Goal: Information Seeking & Learning: Find specific fact

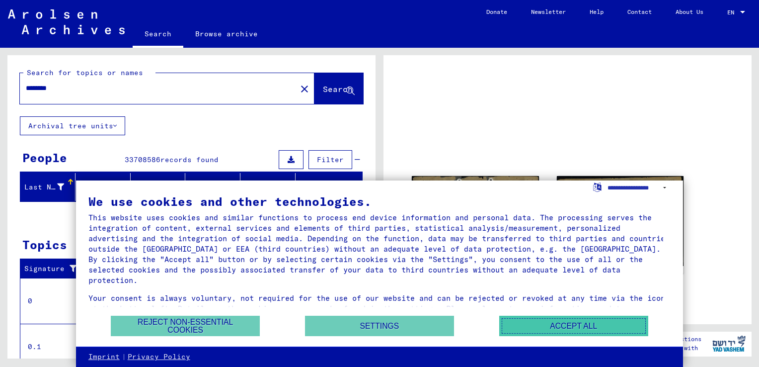
click at [580, 322] on button "Accept all" at bounding box center [573, 325] width 149 height 20
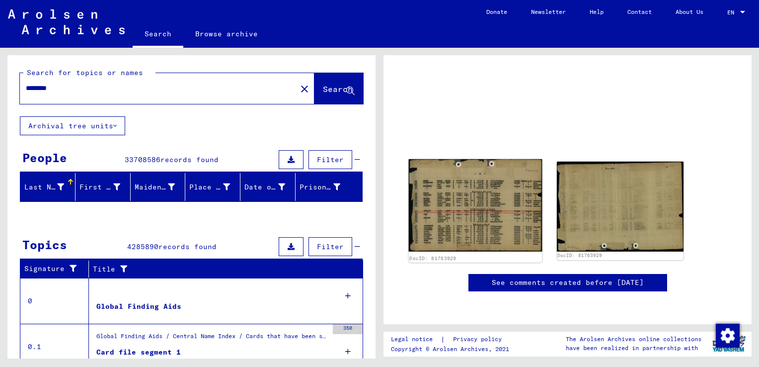
scroll to position [99, 0]
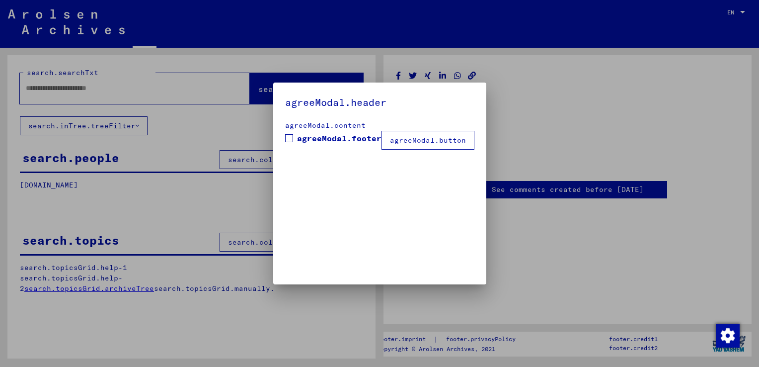
type input "********"
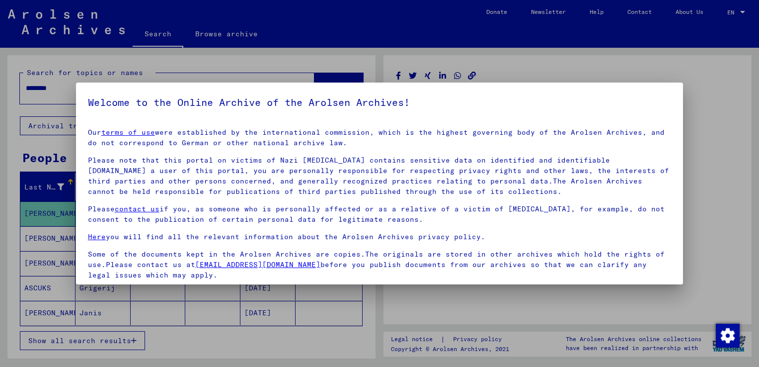
click at [34, 210] on div at bounding box center [379, 183] width 759 height 367
click at [574, 134] on p "Our terms of use were established by the international commission, which is the…" at bounding box center [379, 137] width 583 height 21
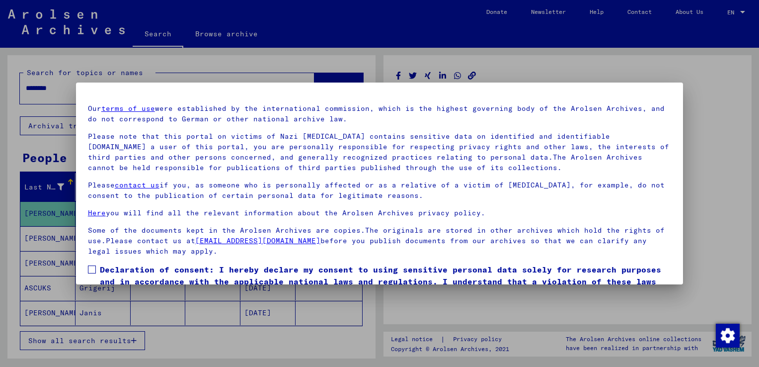
scroll to position [74, 0]
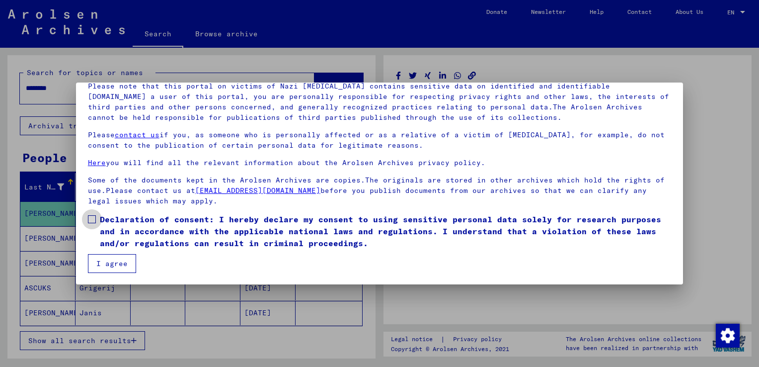
click at [89, 220] on span at bounding box center [92, 219] width 8 height 8
click at [109, 267] on button "I agree" at bounding box center [112, 263] width 48 height 19
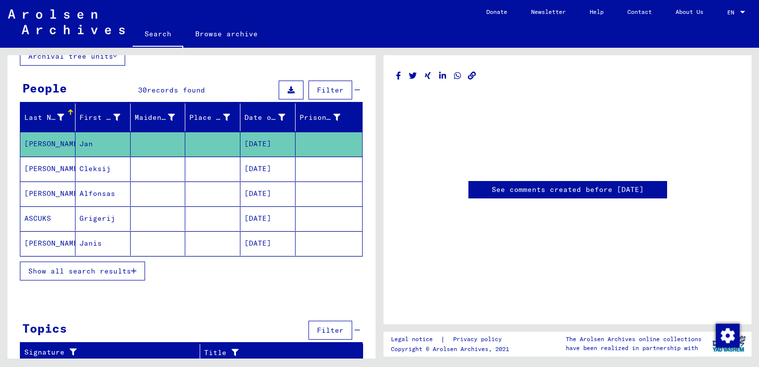
scroll to position [0, 0]
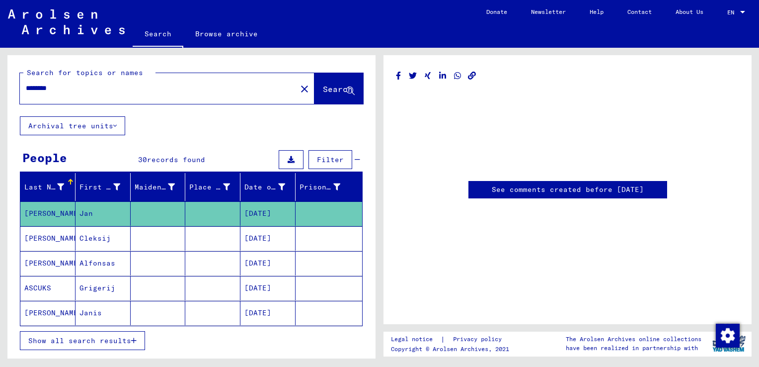
click at [323, 88] on span "Search" at bounding box center [338, 89] width 30 height 10
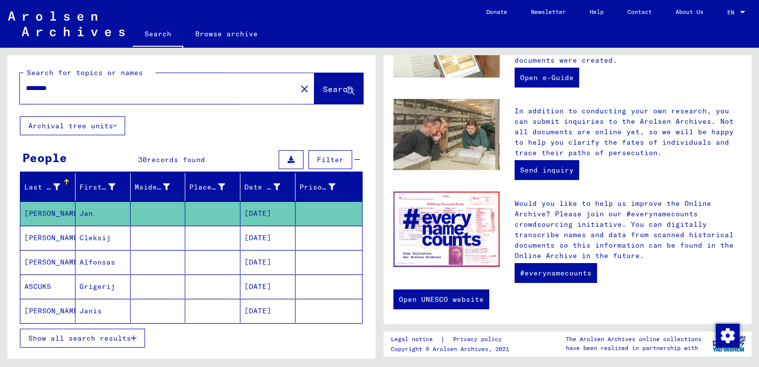
click at [323, 88] on span "Search" at bounding box center [338, 89] width 30 height 10
click at [134, 336] on icon "button" at bounding box center [133, 337] width 5 height 7
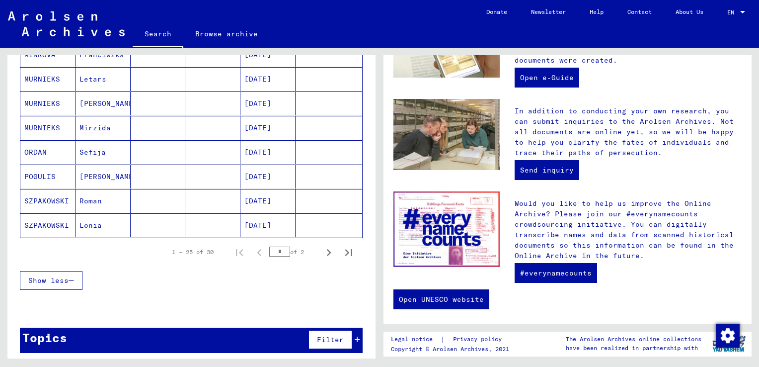
scroll to position [374, 0]
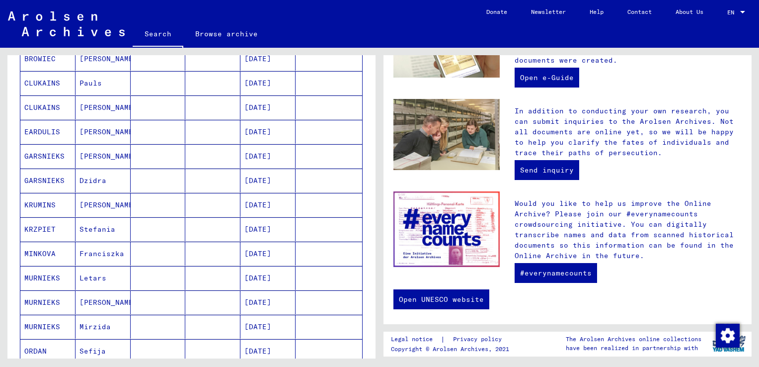
click at [272, 198] on mat-cell "[DATE]" at bounding box center [267, 205] width 55 height 24
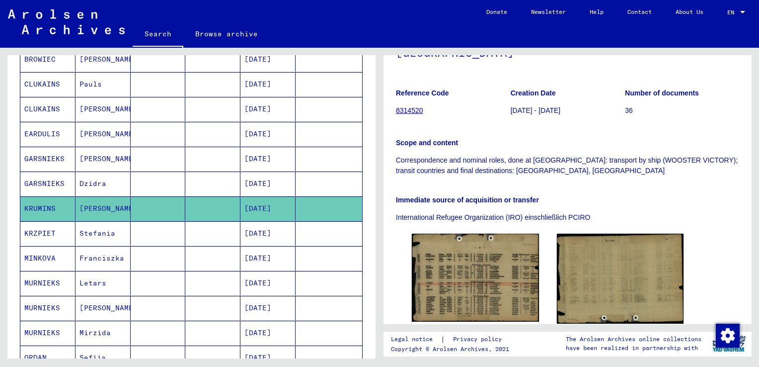
scroll to position [149, 0]
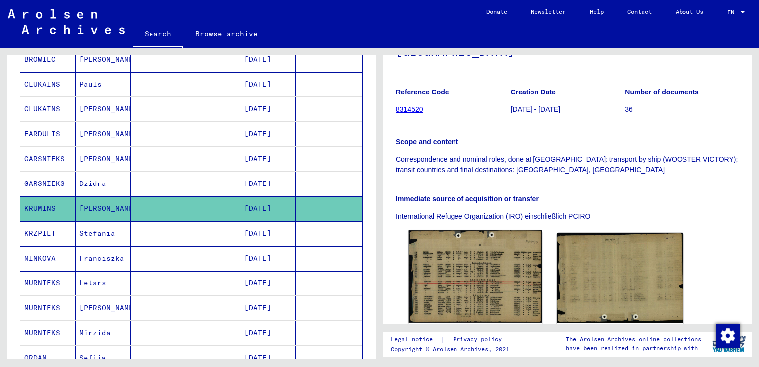
click at [487, 266] on img at bounding box center [475, 276] width 133 height 92
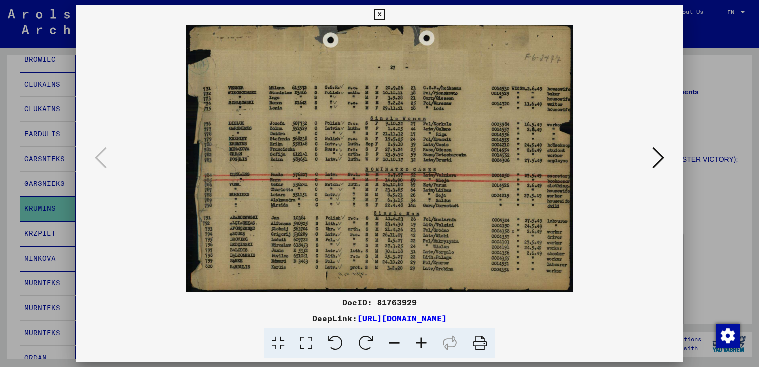
click at [380, 11] on icon at bounding box center [379, 15] width 11 height 12
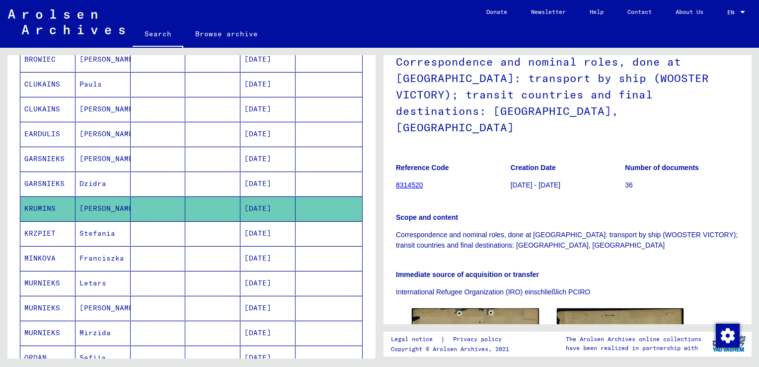
scroll to position [68, 0]
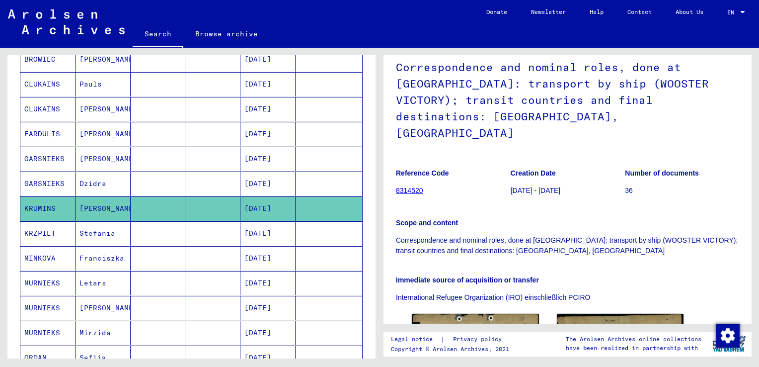
click at [409, 186] on link "8314520" at bounding box center [409, 190] width 27 height 8
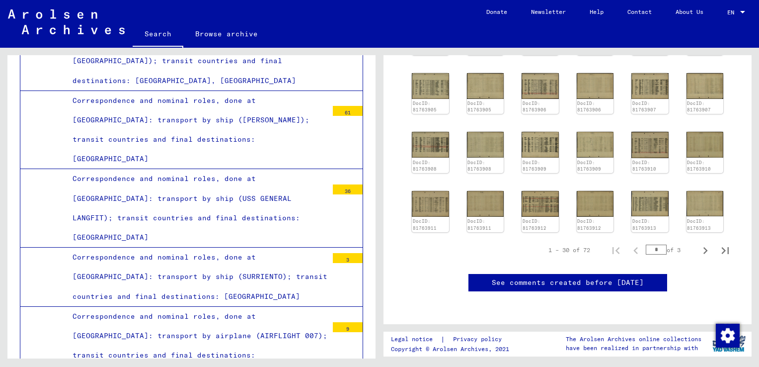
scroll to position [546, 0]
